Goal: Task Accomplishment & Management: Use online tool/utility

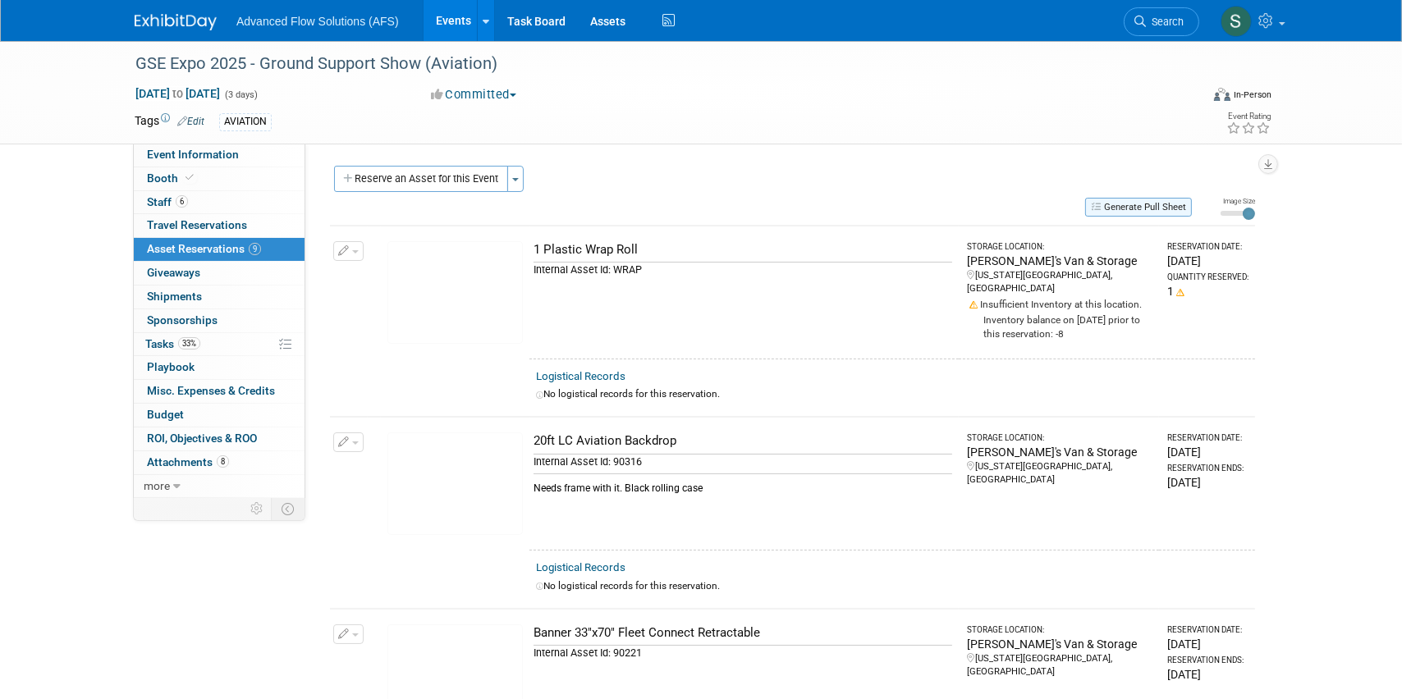
click at [1173, 204] on button "Generate Pull Sheet" at bounding box center [1138, 207] width 107 height 19
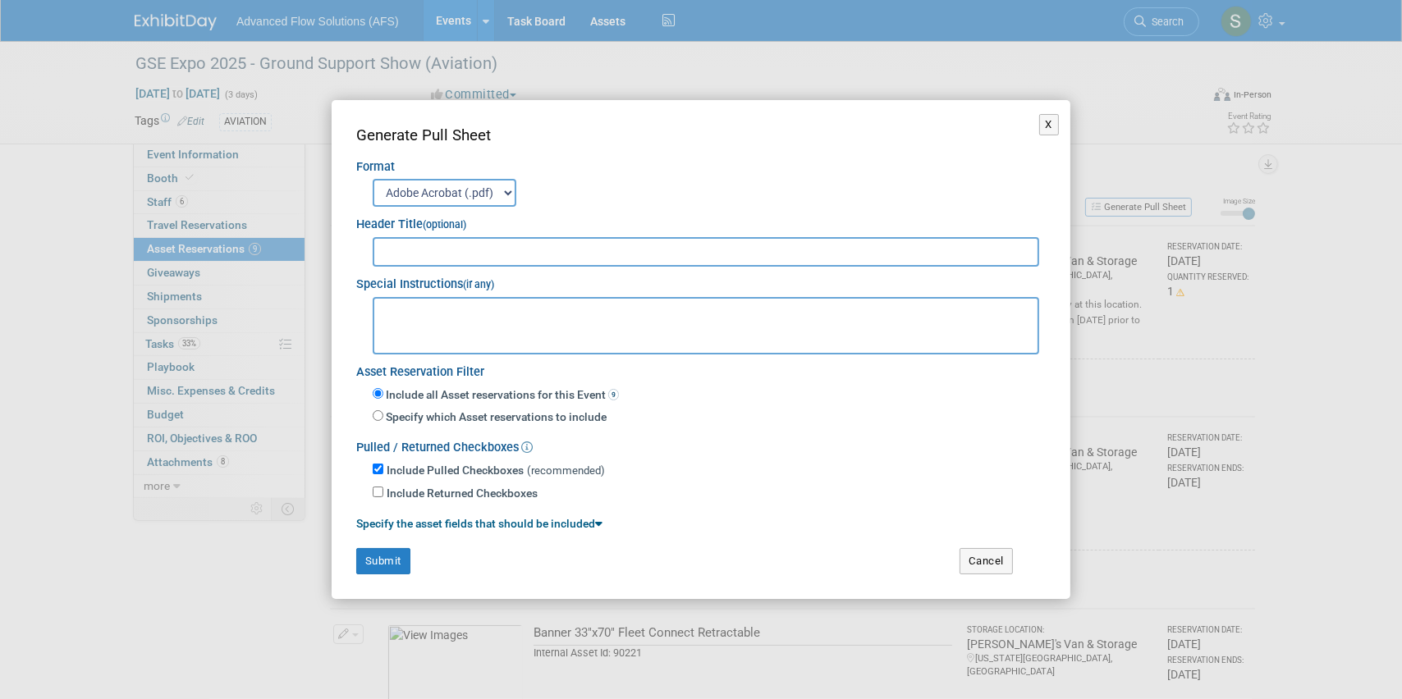
click at [399, 251] on input "text" at bounding box center [706, 252] width 666 height 30
type input "GSE"
click at [1046, 122] on button "X" at bounding box center [1049, 124] width 21 height 21
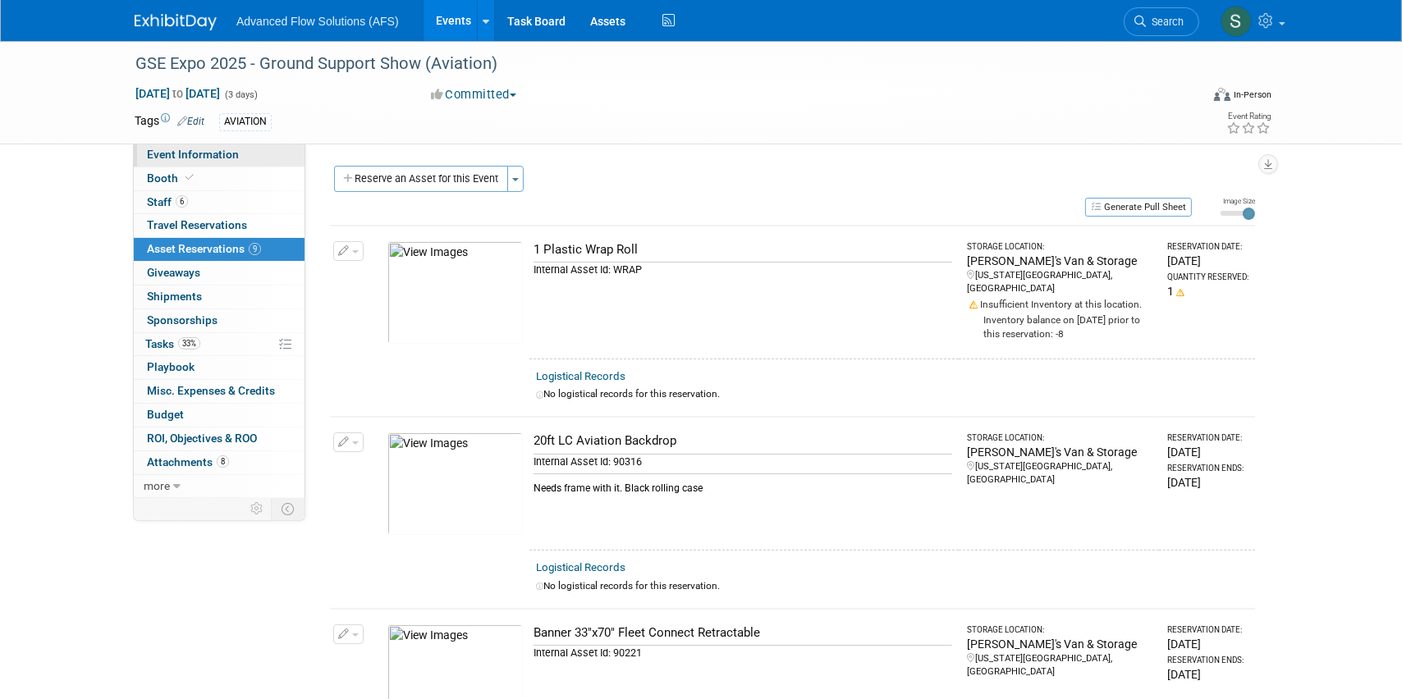
click at [175, 156] on span "Event Information" at bounding box center [193, 154] width 92 height 13
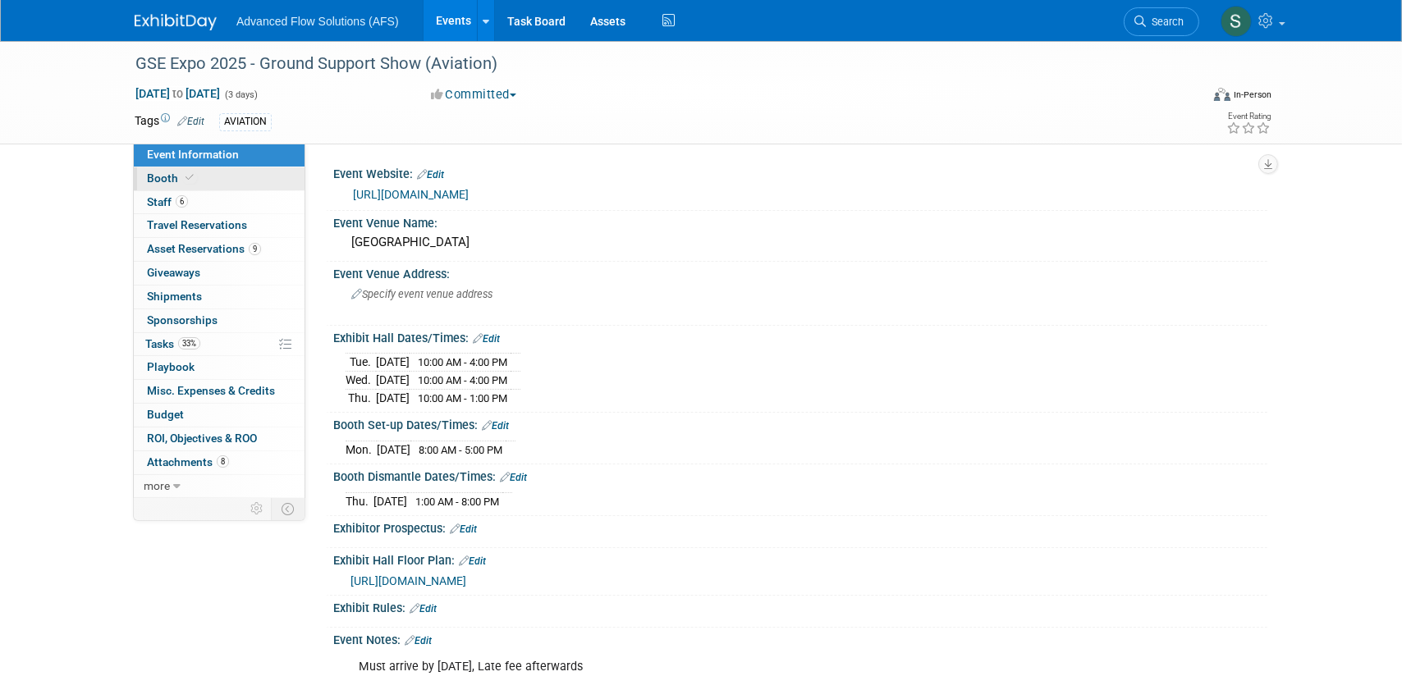
click at [151, 181] on span "Booth" at bounding box center [172, 177] width 50 height 13
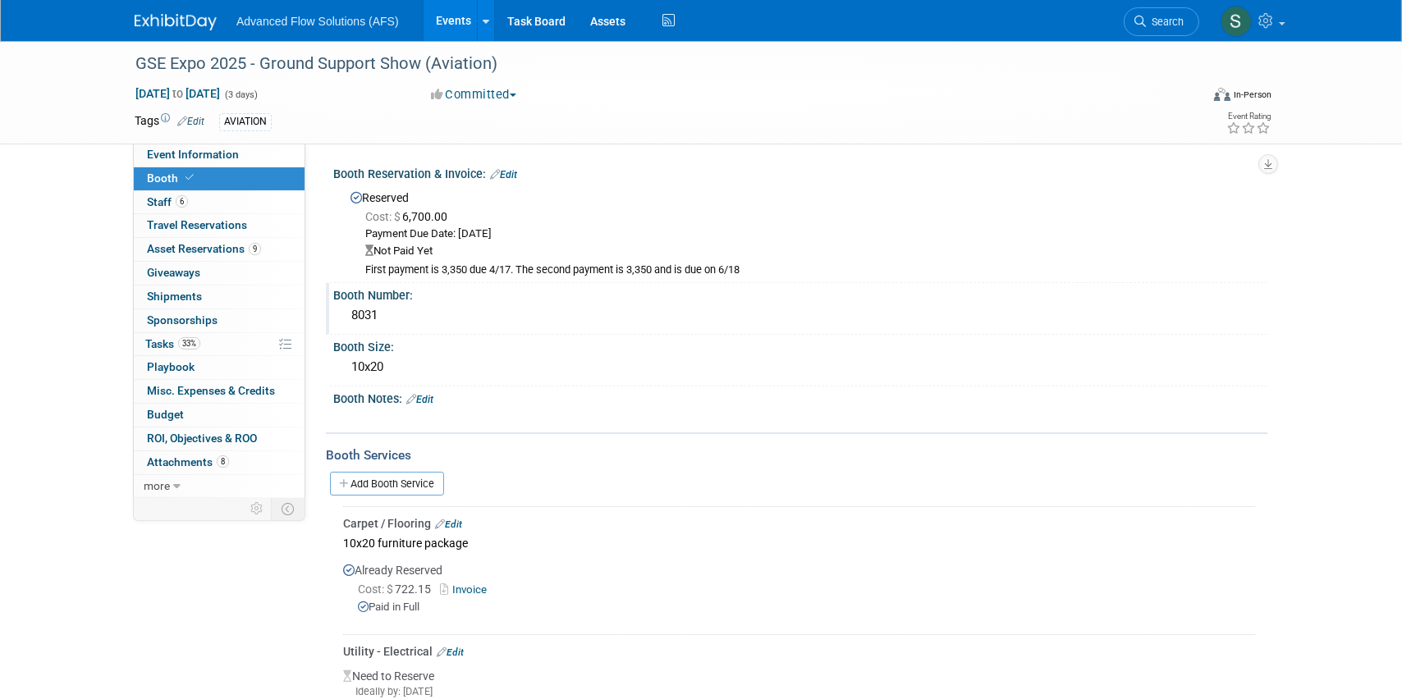
drag, startPoint x: 377, startPoint y: 313, endPoint x: 346, endPoint y: 313, distance: 30.4
click at [346, 313] on div "8031" at bounding box center [799, 315] width 909 height 25
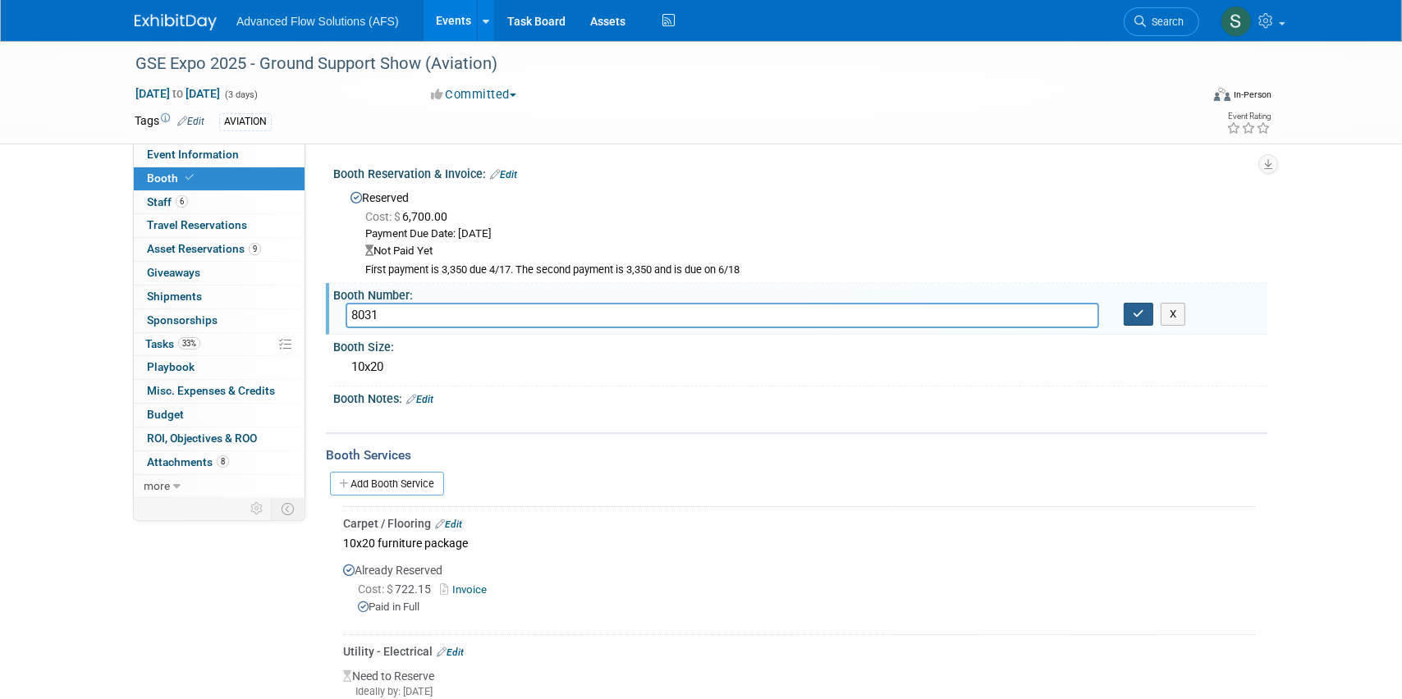
drag, startPoint x: 354, startPoint y: 313, endPoint x: 1149, endPoint y: 312, distance: 795.1
click at [1149, 312] on button "button" at bounding box center [1138, 314] width 30 height 23
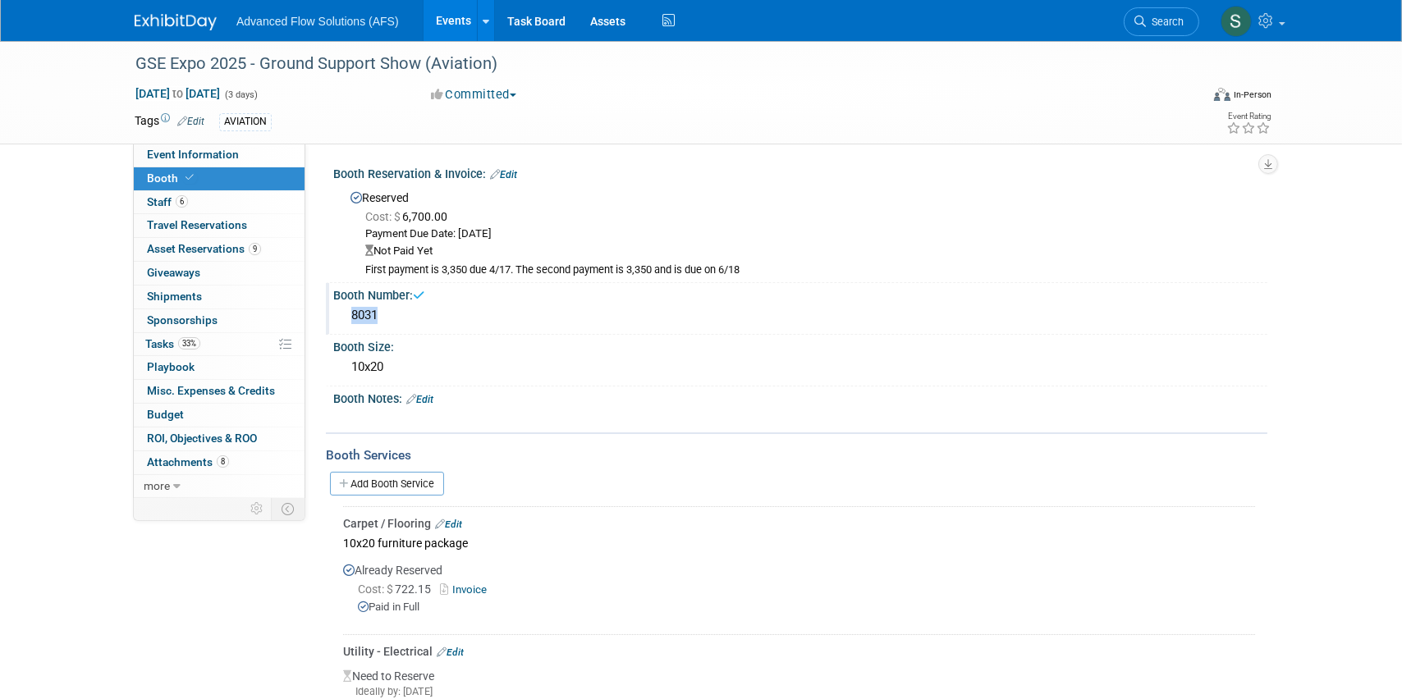
drag, startPoint x: 380, startPoint y: 313, endPoint x: 348, endPoint y: 313, distance: 32.0
click at [348, 313] on div "8031" at bounding box center [799, 315] width 909 height 25
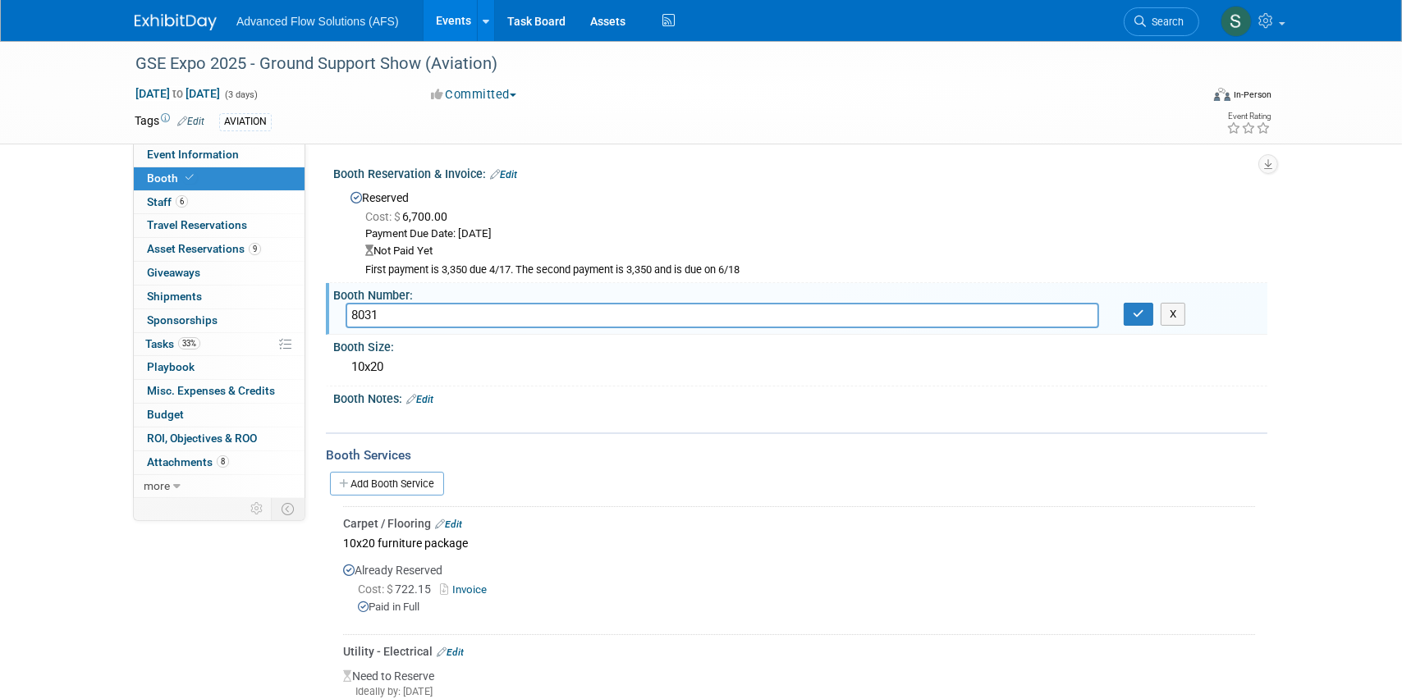
drag, startPoint x: 373, startPoint y: 316, endPoint x: 336, endPoint y: 315, distance: 36.9
click at [336, 315] on div "8031" at bounding box center [722, 315] width 778 height 25
click at [1136, 311] on icon "button" at bounding box center [1137, 314] width 11 height 11
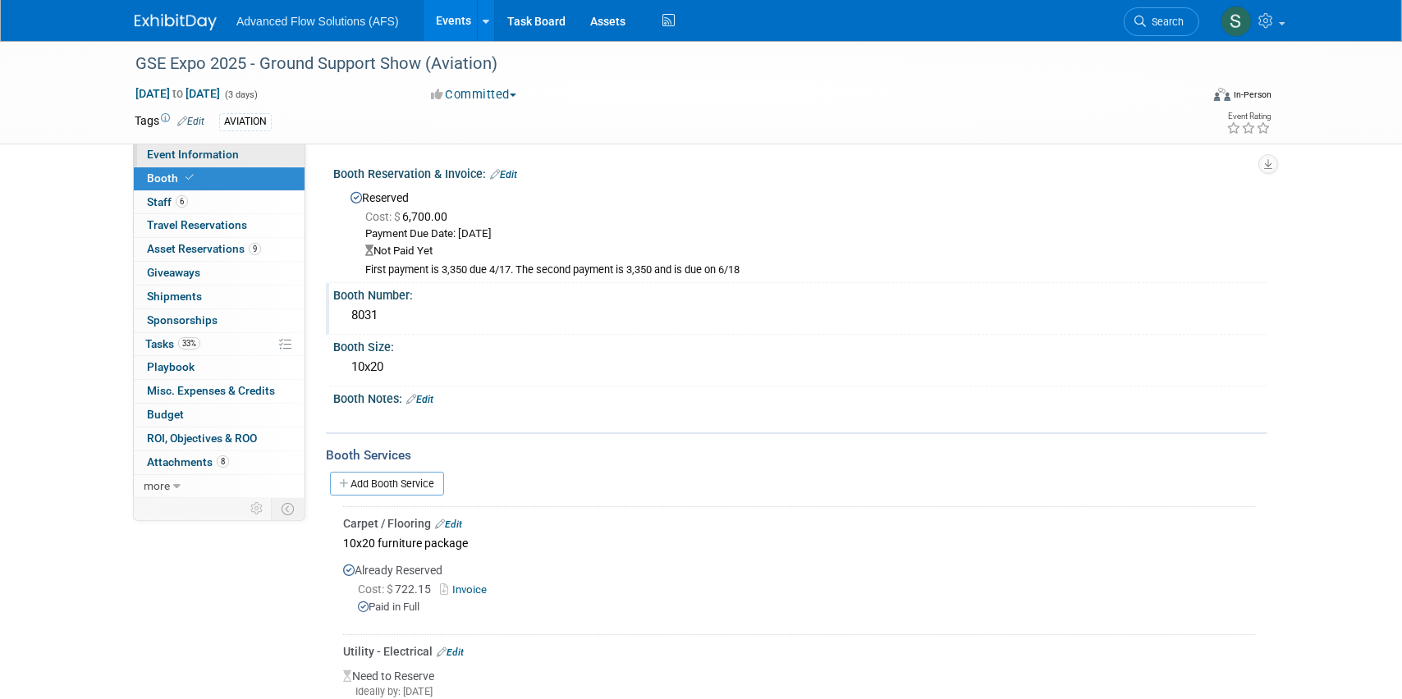
click at [184, 150] on span "Event Information" at bounding box center [193, 154] width 92 height 13
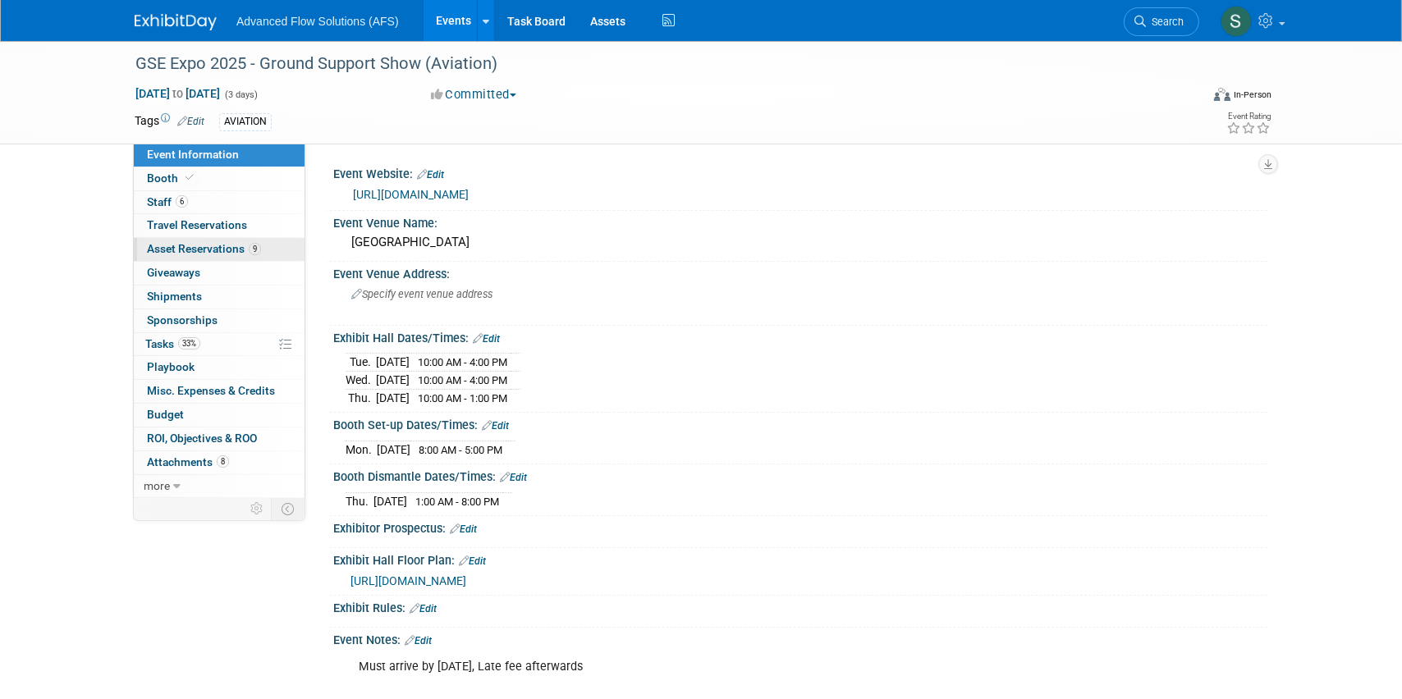
click at [196, 248] on span "Asset Reservations 9" at bounding box center [204, 248] width 114 height 13
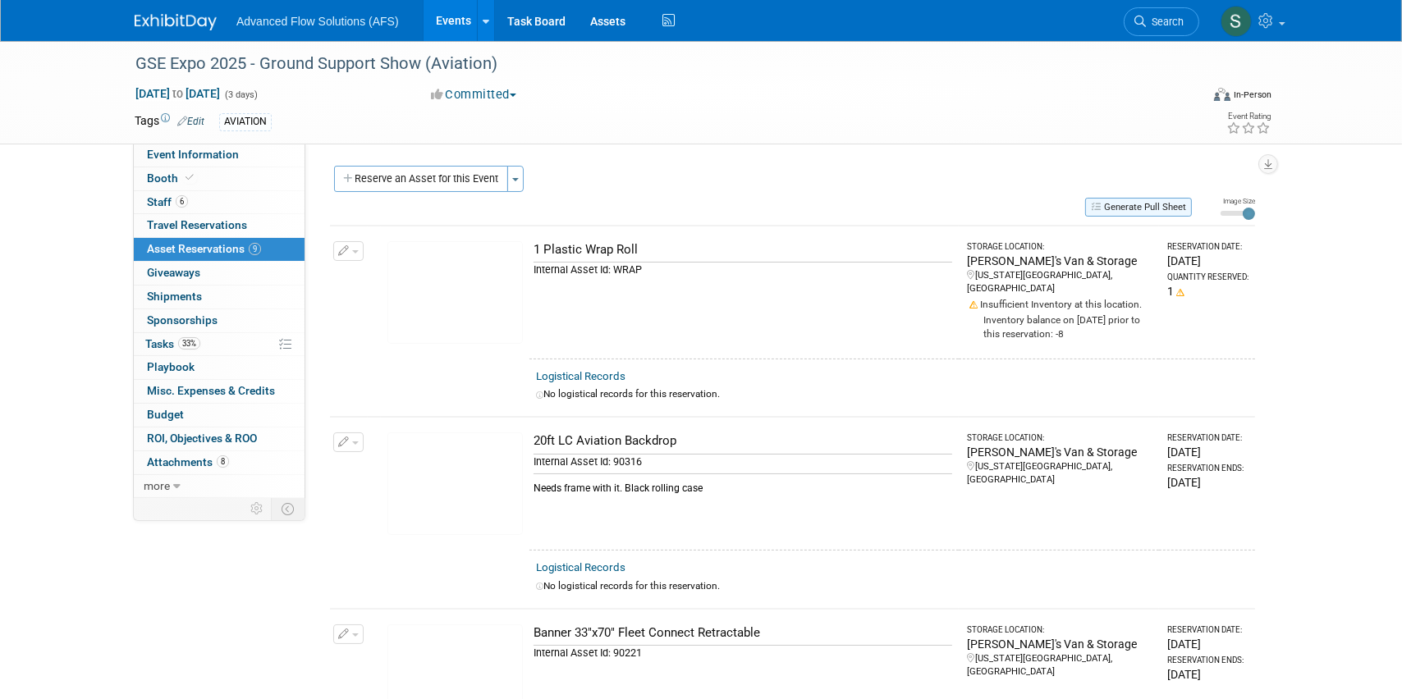
click at [1146, 205] on button "Generate Pull Sheet" at bounding box center [1138, 207] width 107 height 19
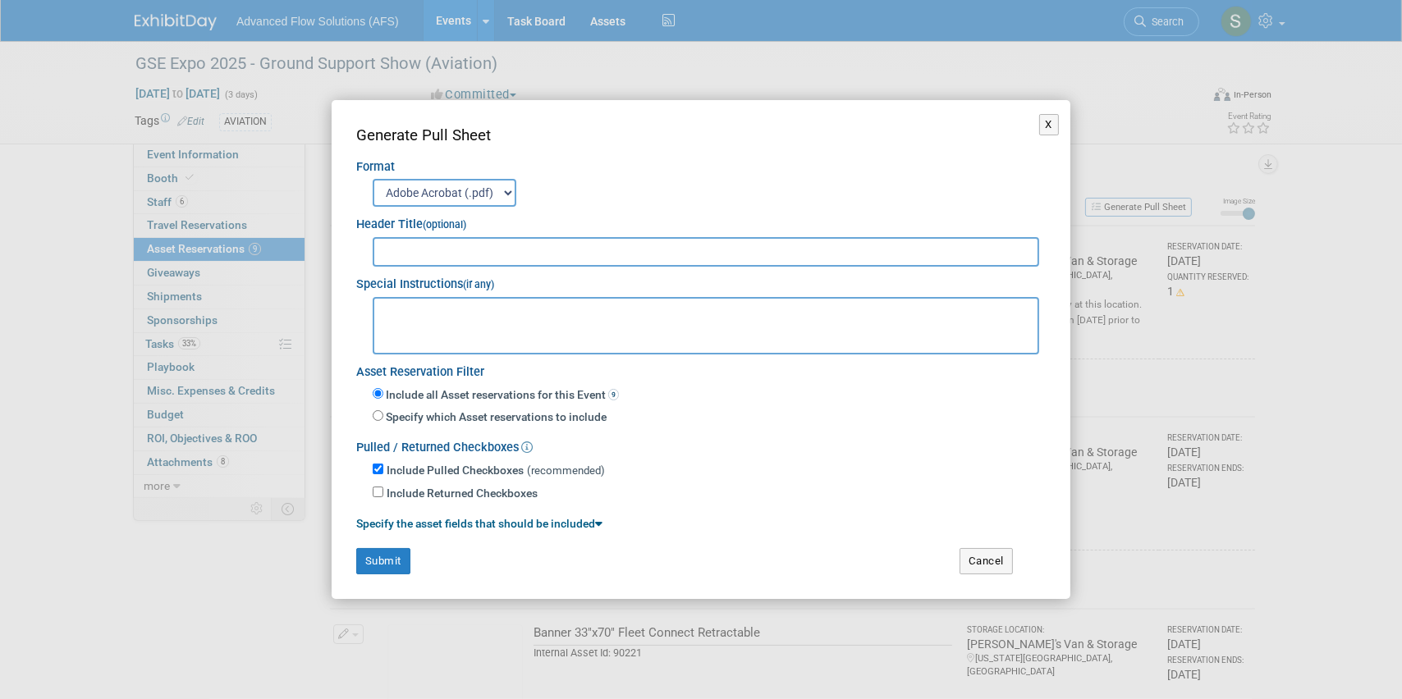
click at [400, 248] on input "text" at bounding box center [706, 252] width 666 height 30
type input "GSE 2025"
click at [415, 307] on textarea at bounding box center [706, 325] width 666 height 57
click at [384, 307] on textarea at bounding box center [706, 325] width 666 height 57
paste textarea "=>?-@ABCDE,FB?GHIH?J-ADKH=AG LMNLOPJJQ?CER-SHIAG'R3R+R( 2CG)ATCGR*AK…"
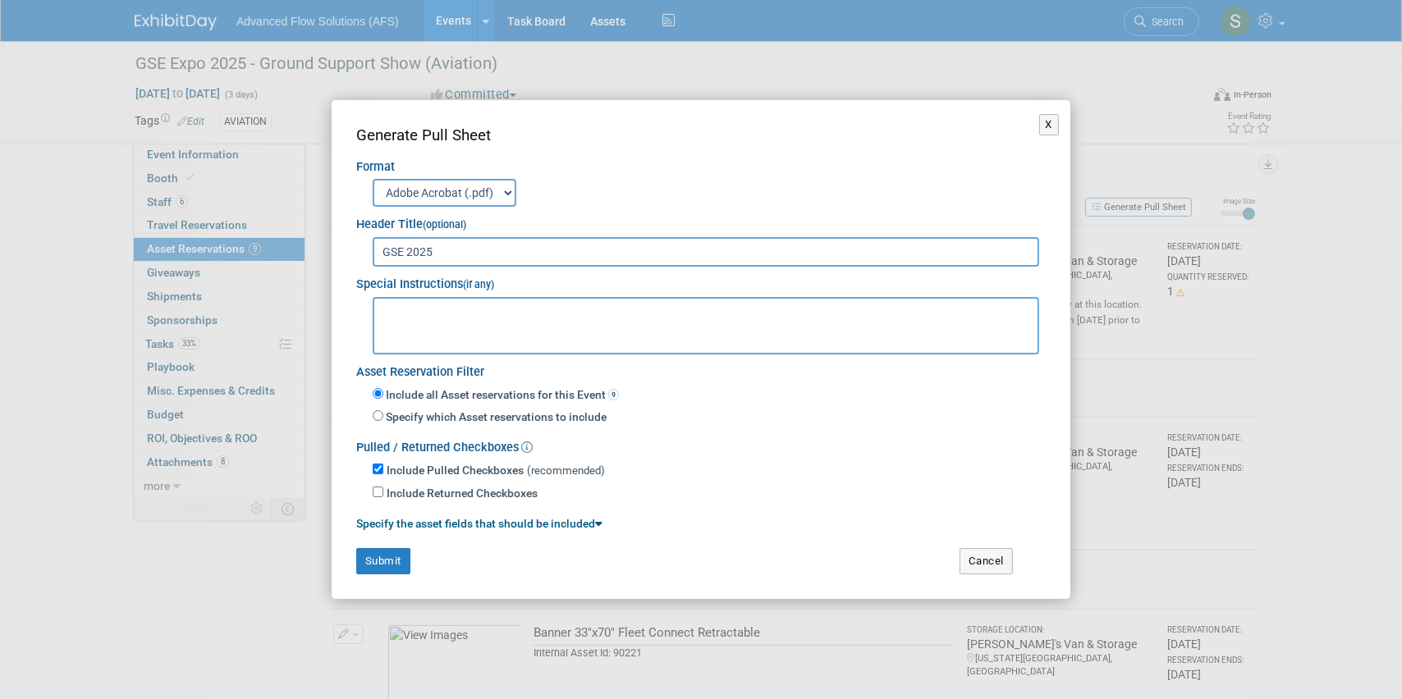
type textarea "=>?-@ABCDE,FB?GHIH?J-ADKH=AG LMNLOPJJQ?CER-SHIAG'R3R+R( 2CG)ATCGR*AK…"
drag, startPoint x: 542, startPoint y: 341, endPoint x: 322, endPoint y: 287, distance: 227.1
click at [322, 287] on div "X Generate Pull Sheet Format Adobe Acrobat (.pdf) MS-Word (.docx) Exports to MS…" at bounding box center [701, 349] width 1402 height 699
click at [390, 300] on textarea at bounding box center [706, 325] width 666 height 57
click at [432, 309] on textarea "Shipping" at bounding box center [706, 325] width 666 height 57
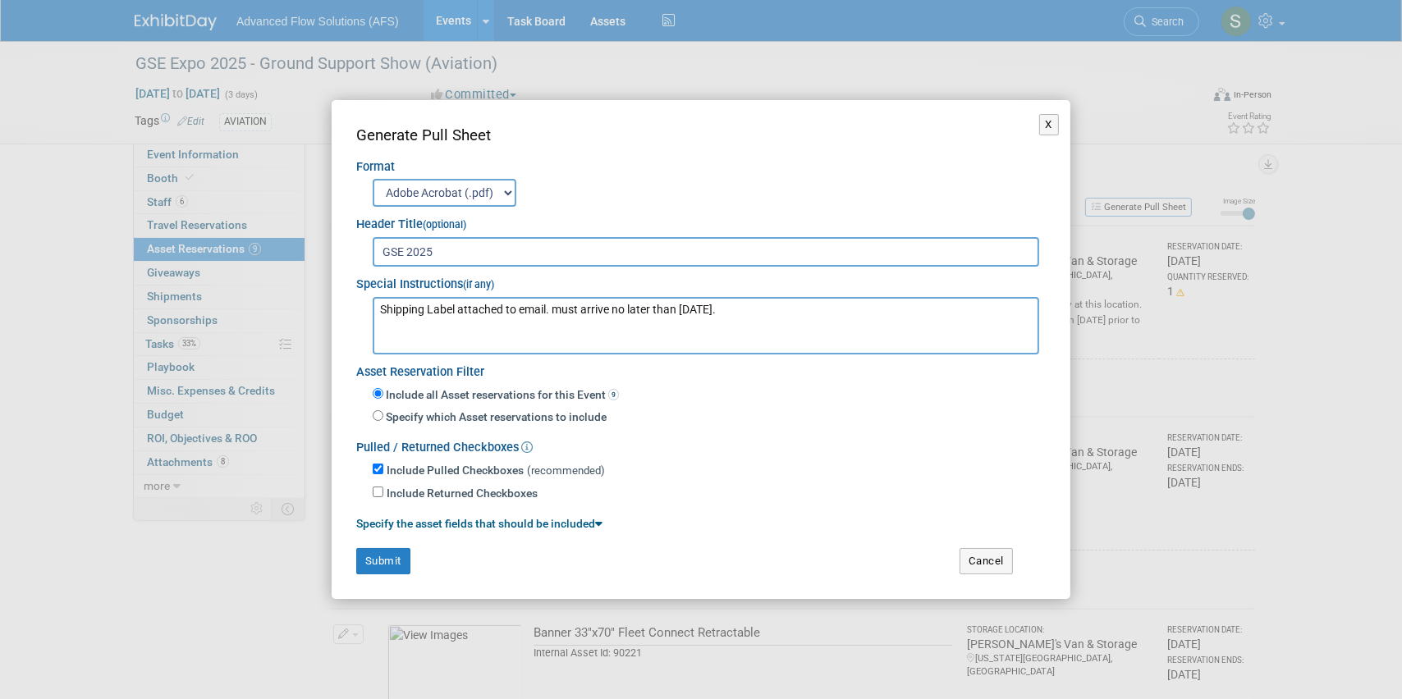
click at [561, 308] on textarea "Shipping Label attached to email. must arrive no later than [DATE]." at bounding box center [706, 325] width 666 height 57
click at [768, 306] on textarea "Shipping Label attached to email. Must arrive no later than [DATE]." at bounding box center [706, 325] width 666 height 57
click at [914, 309] on textarea "Shipping Label attached to email. Must arrive no later than [DATE]. The TV and …" at bounding box center [706, 325] width 666 height 57
click at [908, 308] on textarea "Shipping Label attached to email. Must arrive no later than [DATE]. The TV and …" at bounding box center [706, 325] width 666 height 57
click at [760, 323] on textarea "Shipping Label attached to email. Must arrive no later than [DATE]. The TV and …" at bounding box center [706, 325] width 666 height 57
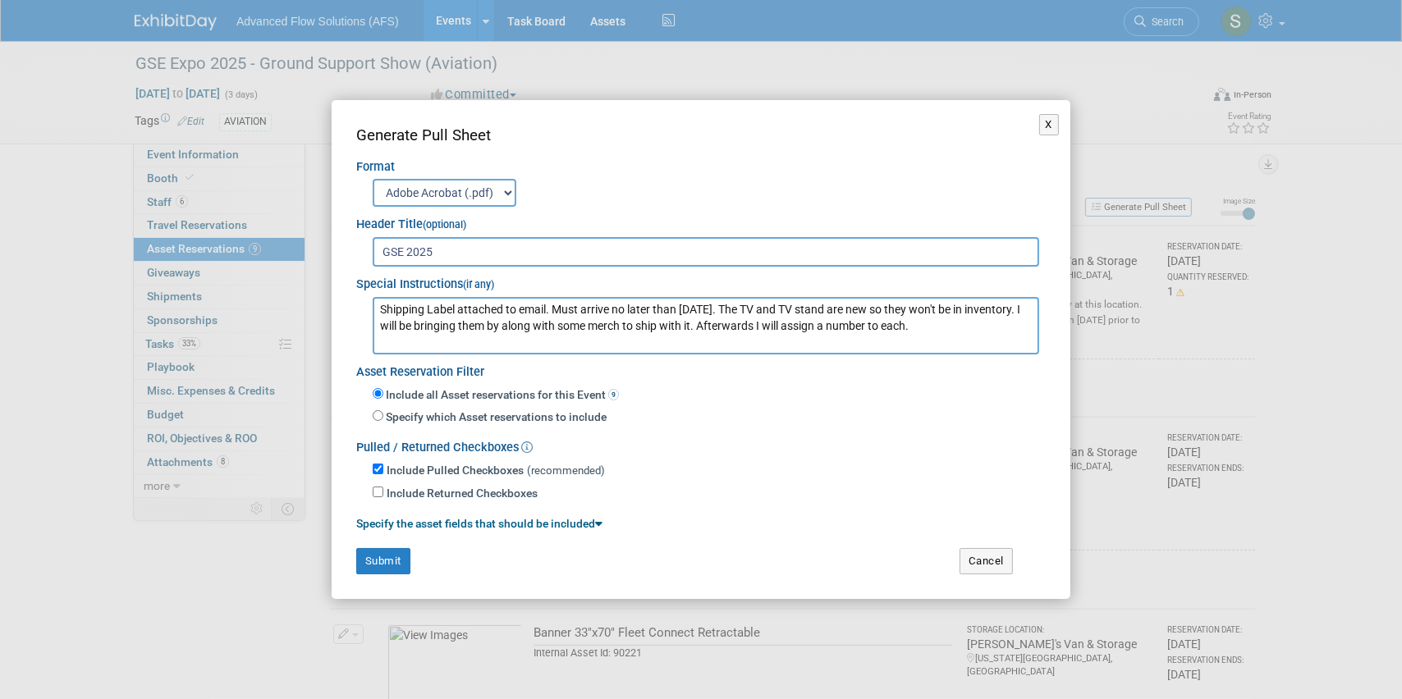
type textarea "Shipping Label attached to email. Must arrive no later than [DATE]. The TV and …"
click at [742, 409] on div "Include all Asset reservations for this Event 9 Specify which Asset reservation…" at bounding box center [700, 406] width 689 height 49
click at [385, 564] on button "Submit" at bounding box center [383, 561] width 54 height 26
